Goal: Transaction & Acquisition: Subscribe to service/newsletter

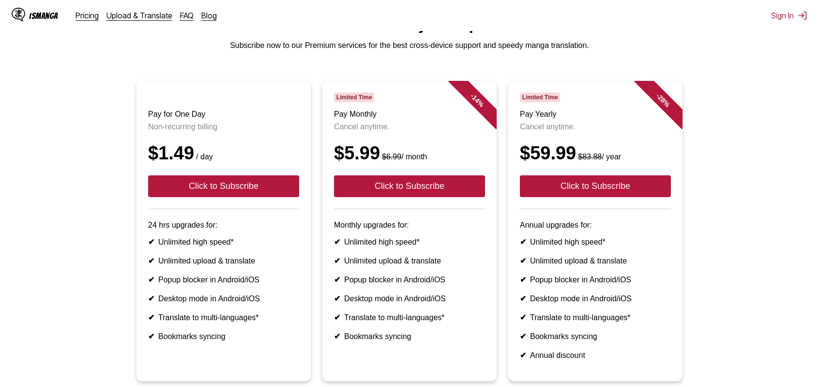
scroll to position [97, 0]
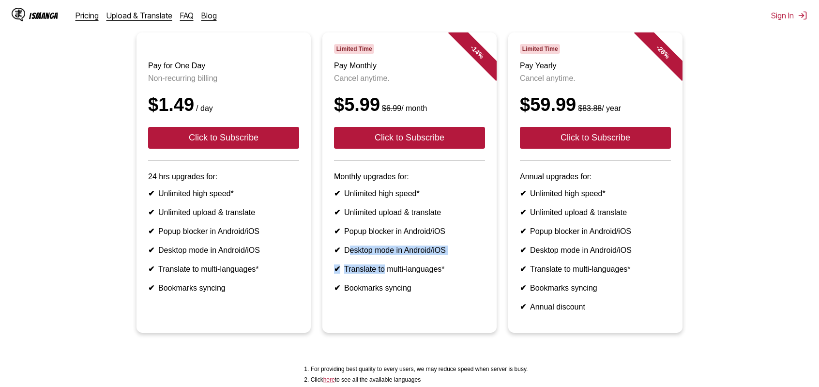
drag, startPoint x: 349, startPoint y: 267, endPoint x: 412, endPoint y: 277, distance: 63.3
click at [412, 277] on ul "✔ Unlimited high speed* ✔ Unlimited upload & translate ✔ Popup blocker in Andro…" at bounding box center [409, 241] width 151 height 104
click at [421, 278] on ul "✔ Unlimited high speed* ✔ Unlimited upload & translate ✔ Popup blocker in Andro…" at bounding box center [409, 241] width 151 height 104
drag, startPoint x: 370, startPoint y: 309, endPoint x: 387, endPoint y: 309, distance: 17.9
click at [371, 293] on li "✔ Bookmarks syncing" at bounding box center [409, 287] width 151 height 9
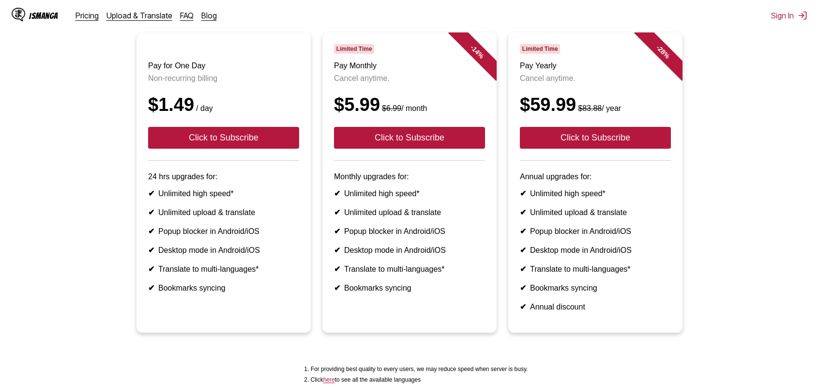
click at [430, 293] on li "✔ Bookmarks syncing" at bounding box center [409, 287] width 151 height 9
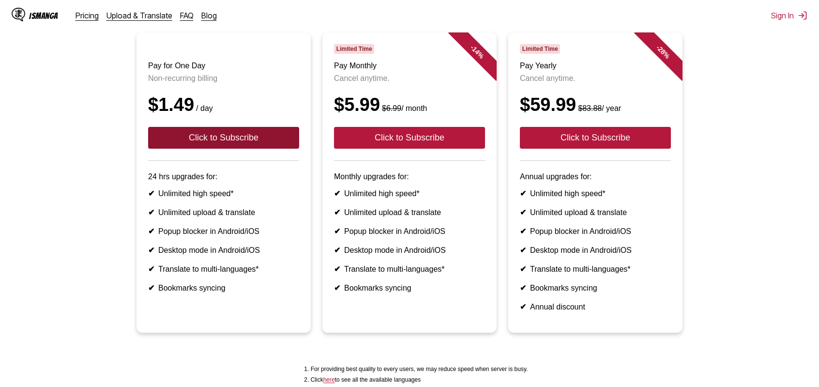
click at [252, 149] on button "Click to Subscribe" at bounding box center [223, 138] width 151 height 22
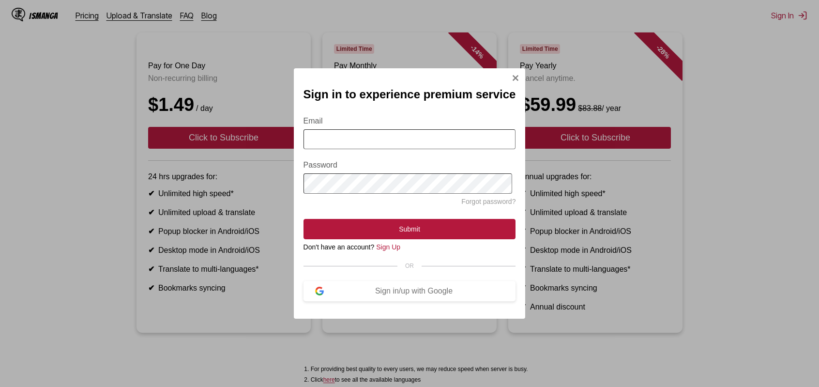
click at [380, 144] on input "Email" at bounding box center [410, 139] width 213 height 20
click at [413, 291] on div "Sign in/up with Google" at bounding box center [414, 291] width 181 height 9
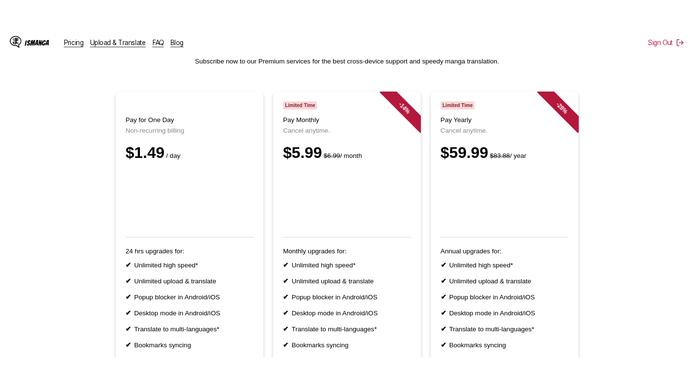
scroll to position [105, 0]
